Goal: Navigation & Orientation: Understand site structure

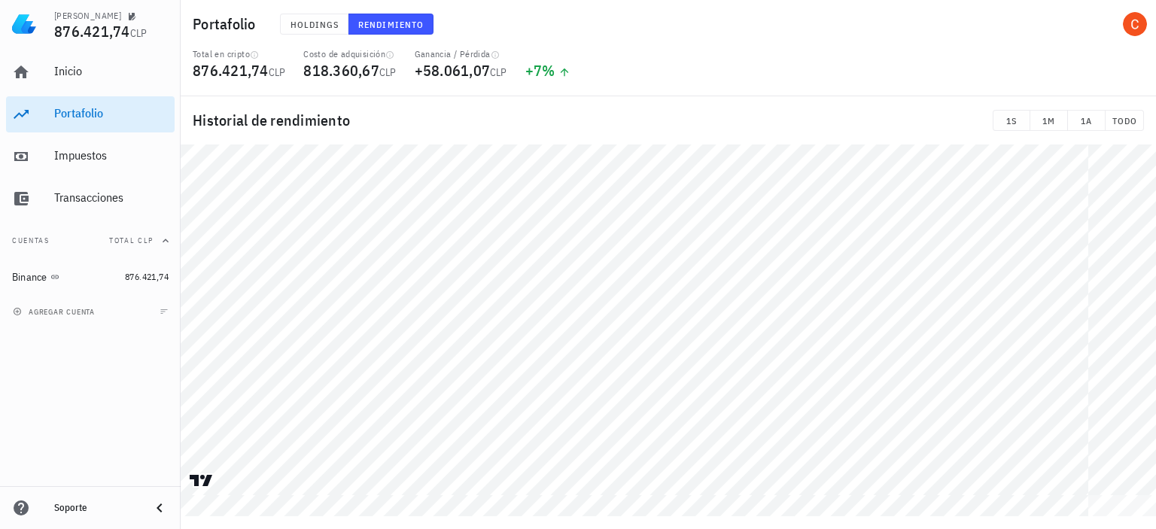
click at [1116, 138] on div "Historial de rendimiento 1S 1M 1A TODO" at bounding box center [668, 306] width 975 height 421
drag, startPoint x: 343, startPoint y: 32, endPoint x: 295, endPoint y: 25, distance: 48.7
click at [342, 32] on button "Holdings" at bounding box center [314, 24] width 69 height 21
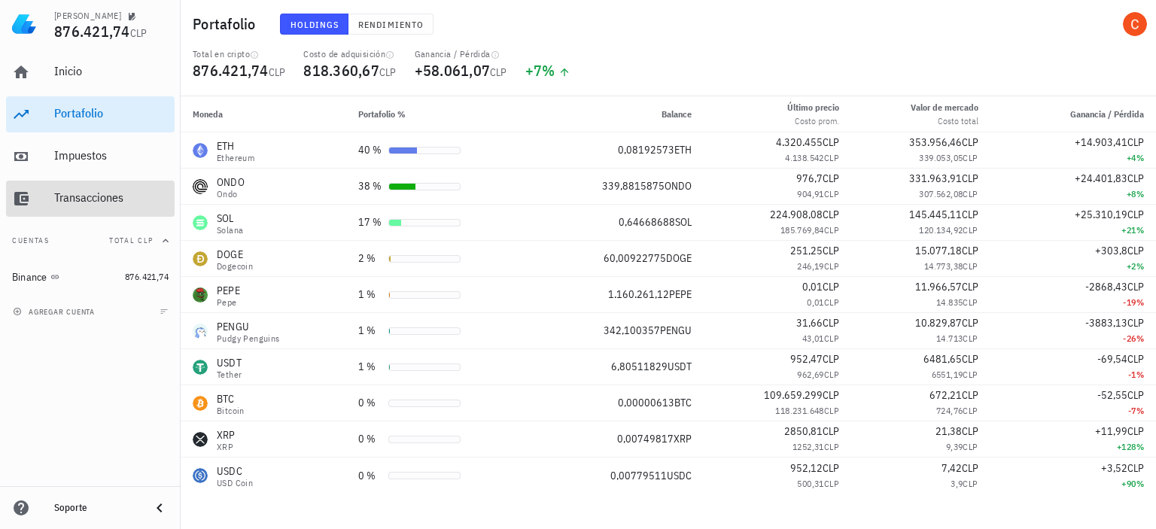
click at [69, 189] on div "Transacciones" at bounding box center [111, 198] width 114 height 34
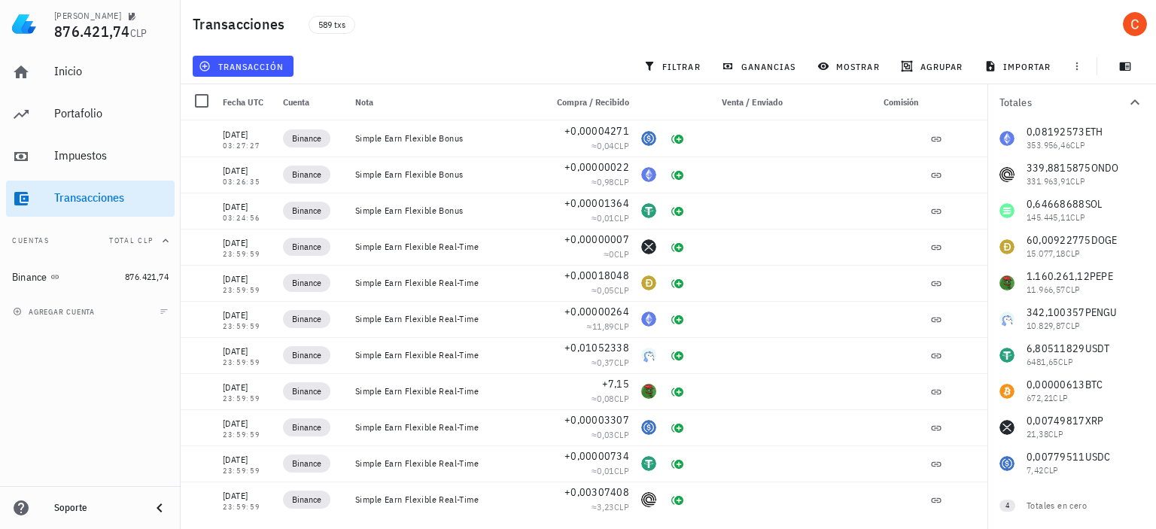
drag, startPoint x: 983, startPoint y: 117, endPoint x: 983, endPoint y: 109, distance: 8.3
click at [983, 109] on div at bounding box center [967, 102] width 39 height 36
click at [75, 64] on div "Inicio" at bounding box center [111, 71] width 114 height 14
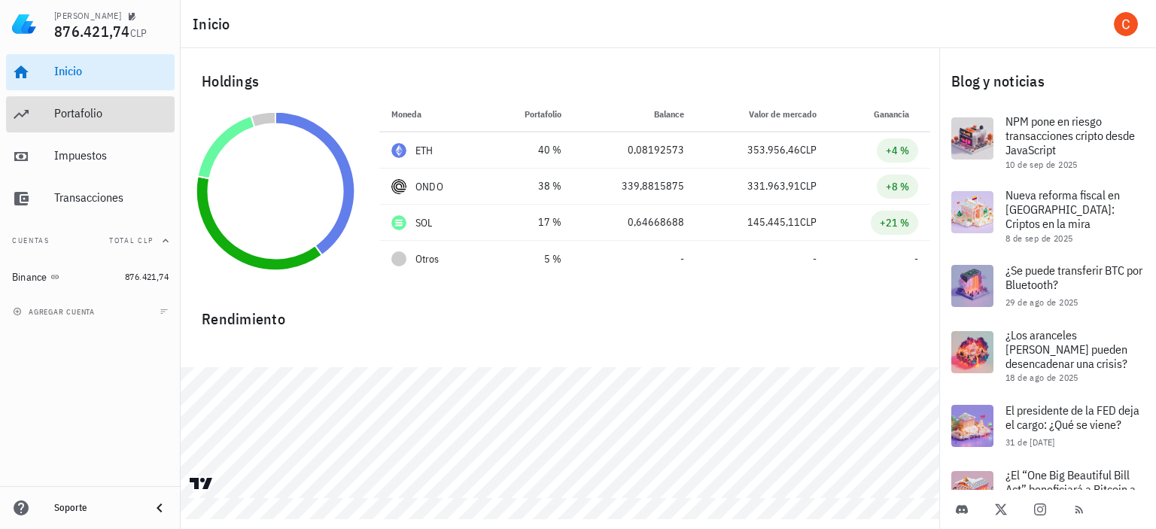
click at [78, 117] on div "Portafolio" at bounding box center [111, 113] width 114 height 14
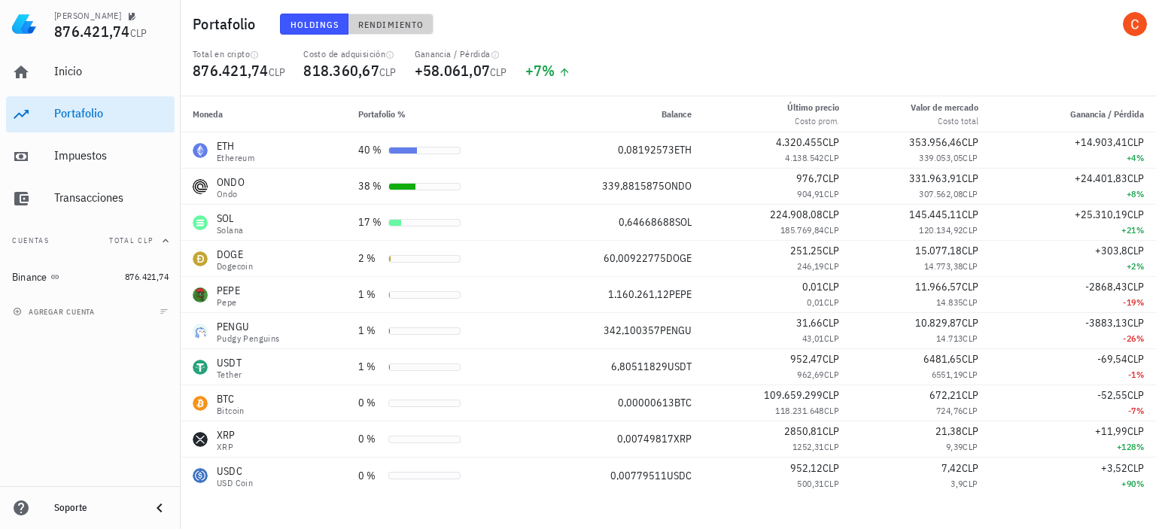
click at [382, 23] on span "Rendimiento" at bounding box center [390, 24] width 66 height 11
